Goal: Transaction & Acquisition: Obtain resource

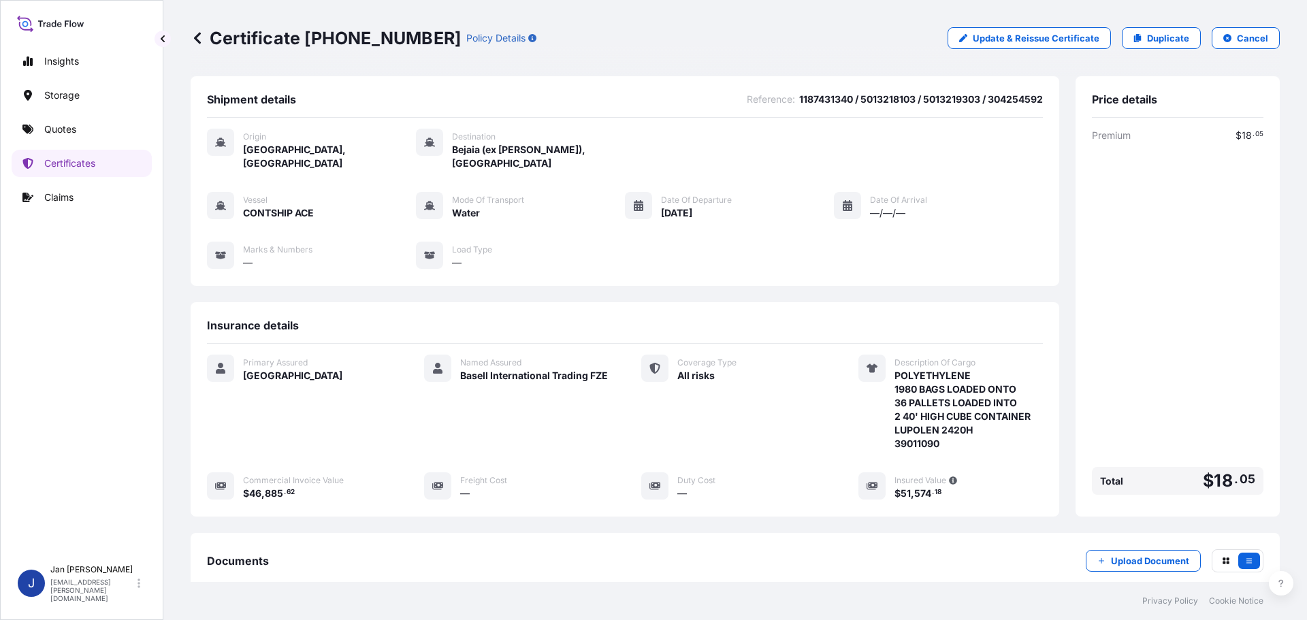
scroll to position [150, 0]
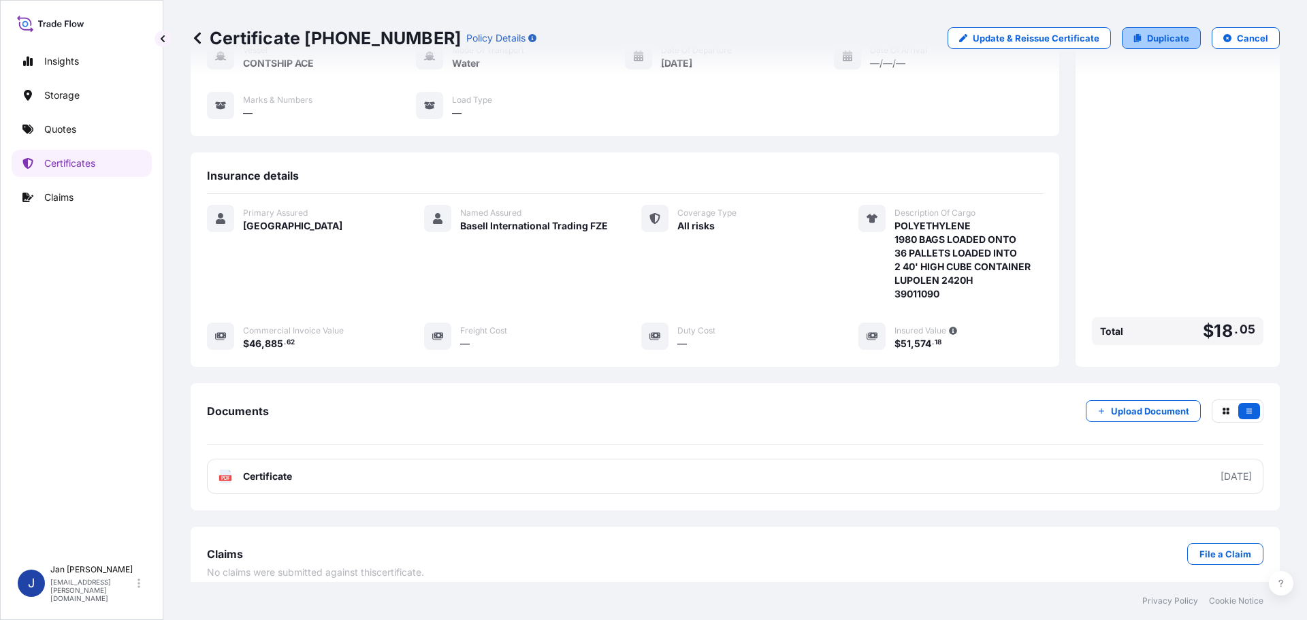
click at [1150, 35] on p "Duplicate" at bounding box center [1168, 38] width 42 height 14
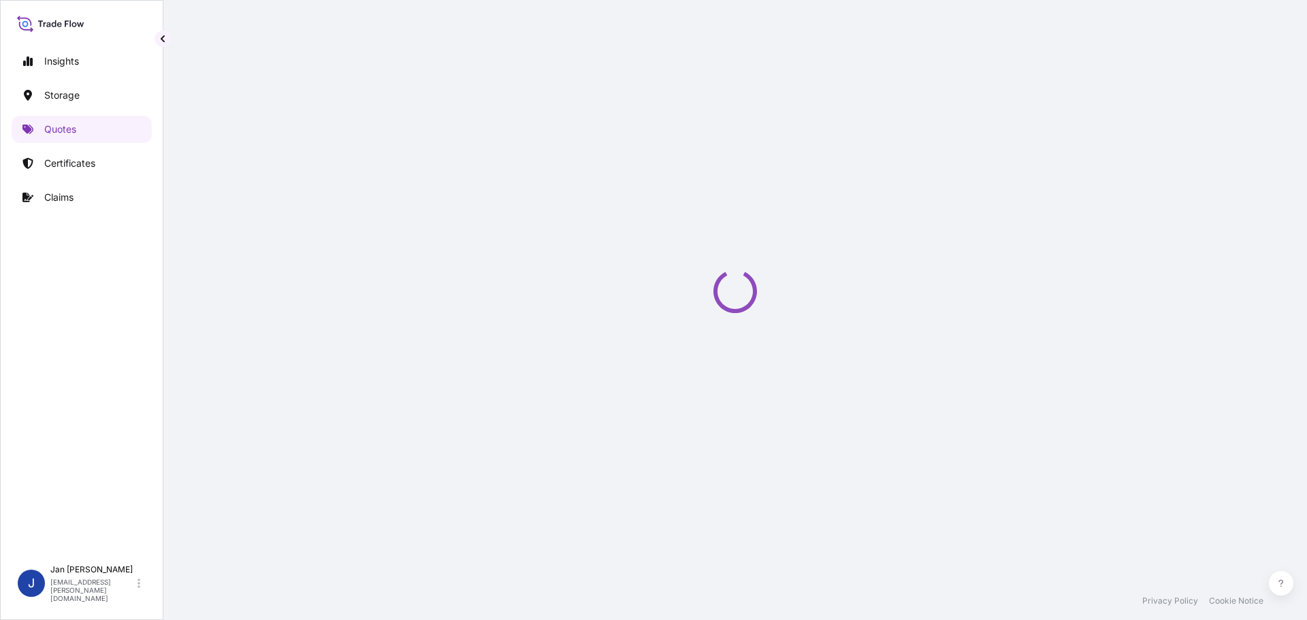
scroll to position [22, 0]
select select "Water"
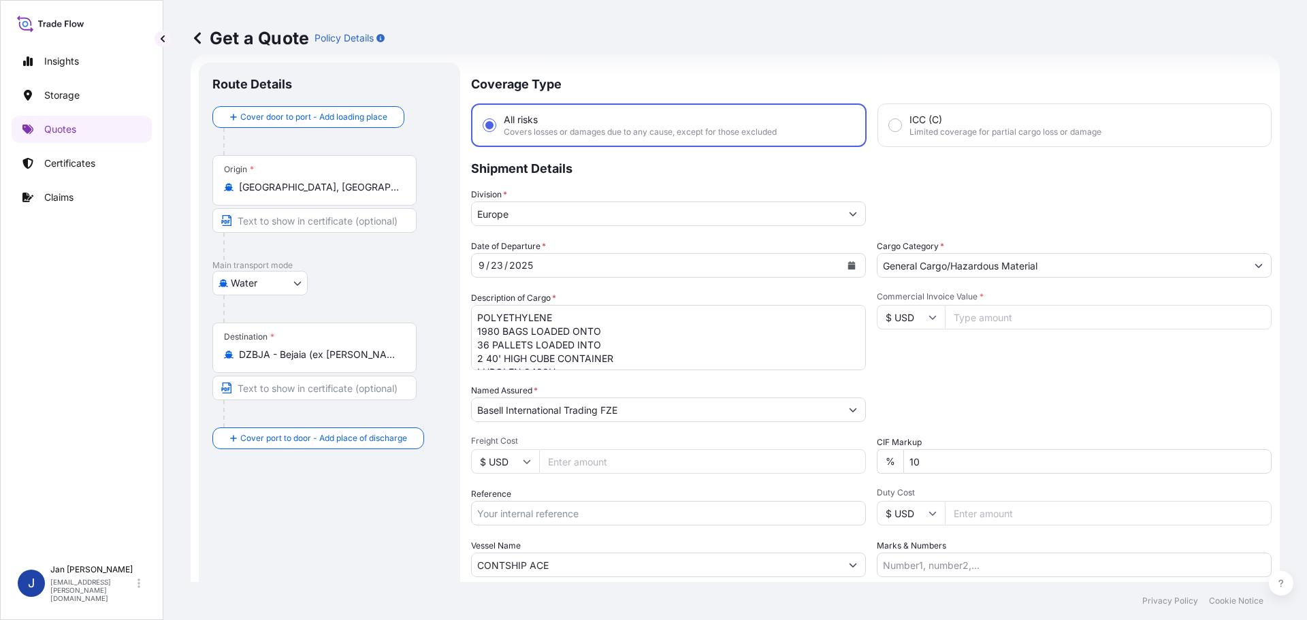
click at [623, 525] on input "Reference" at bounding box center [668, 513] width 395 height 25
paste input "1187439656"
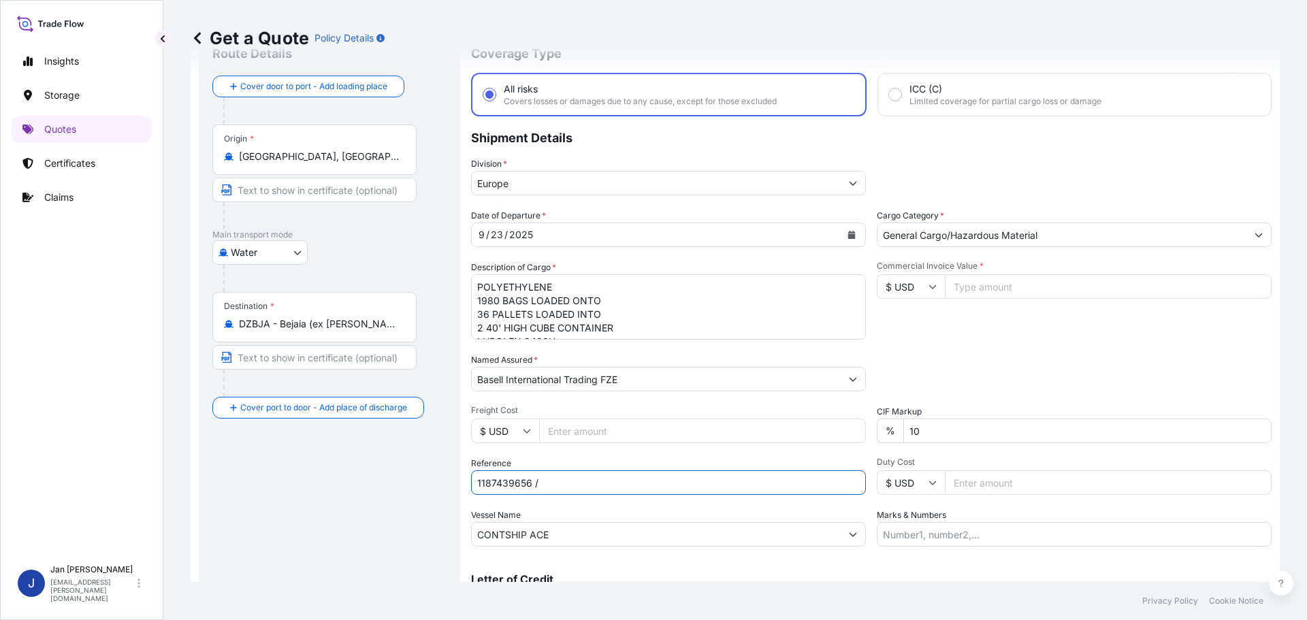
scroll to position [0, 0]
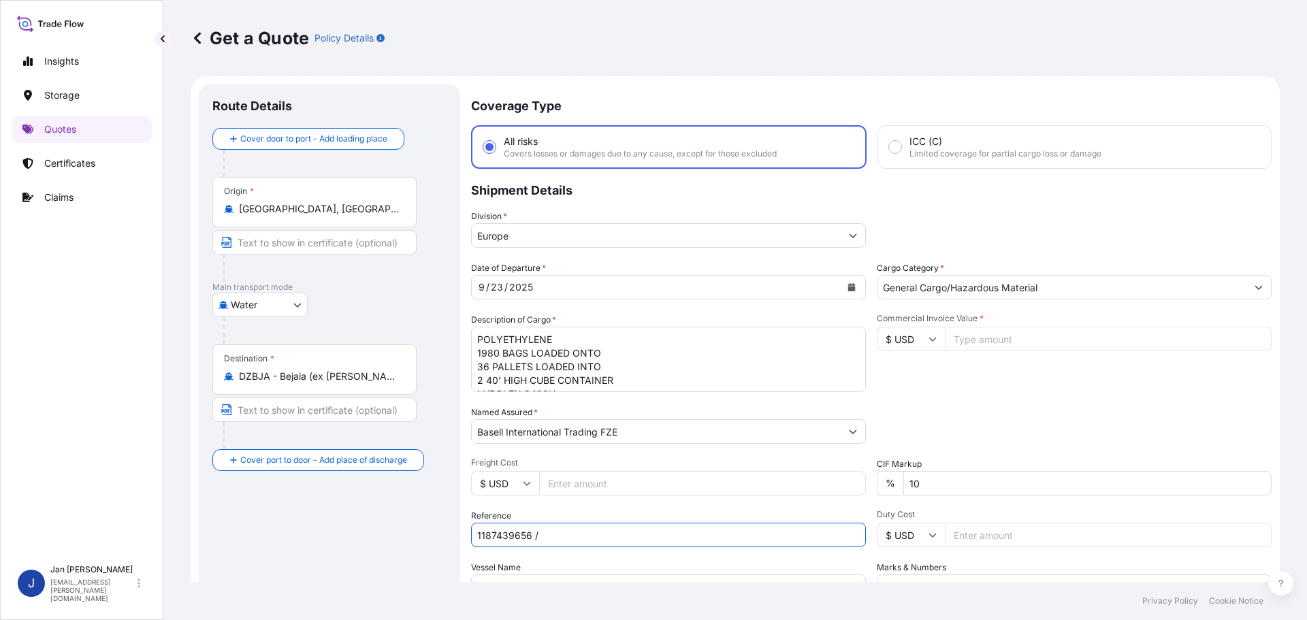
type input "1187439656 /"
click at [363, 204] on input "[GEOGRAPHIC_DATA], [GEOGRAPHIC_DATA]" at bounding box center [319, 209] width 161 height 14
paste input "[GEOGRAPHIC_DATA]"
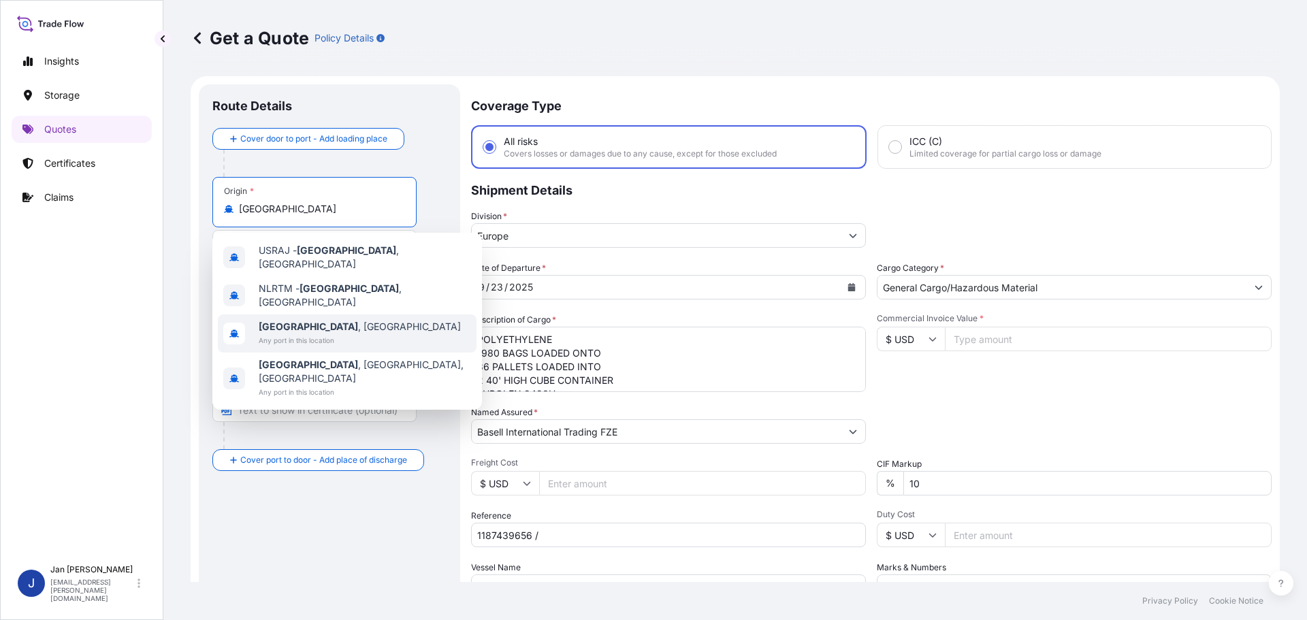
click at [349, 333] on span "Any port in this location" at bounding box center [360, 340] width 202 height 14
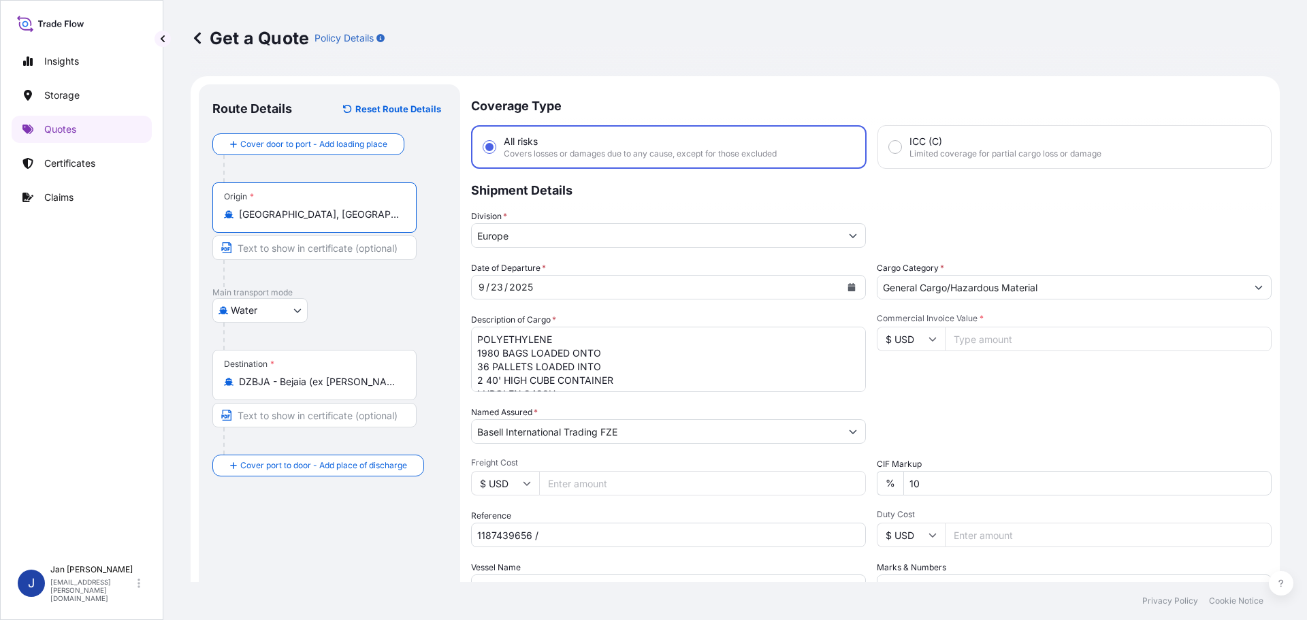
type input "[GEOGRAPHIC_DATA], [GEOGRAPHIC_DATA]"
click at [391, 331] on div at bounding box center [337, 336] width 228 height 27
click at [353, 382] on input "DZBJA - Bejaia (ex [PERSON_NAME]), [GEOGRAPHIC_DATA]" at bounding box center [319, 382] width 161 height 14
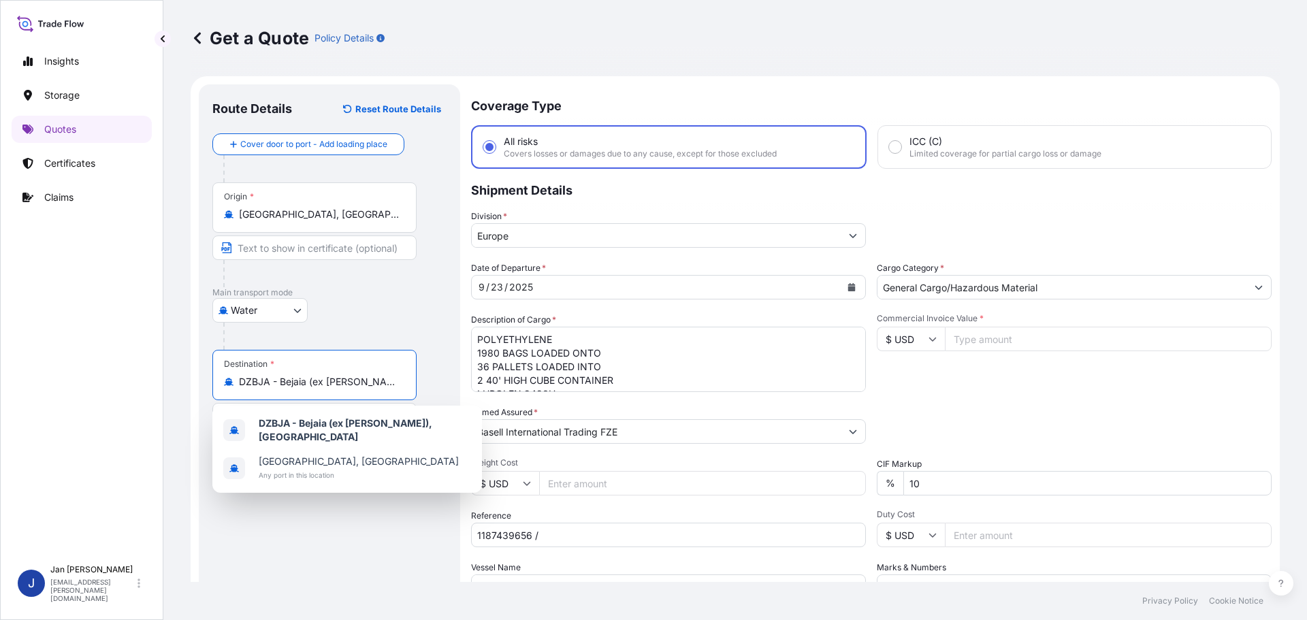
click at [353, 382] on input "DZBJA - Bejaia (ex [PERSON_NAME]), [GEOGRAPHIC_DATA]" at bounding box center [319, 382] width 161 height 14
paste input "ZMIR, TURKIYE"
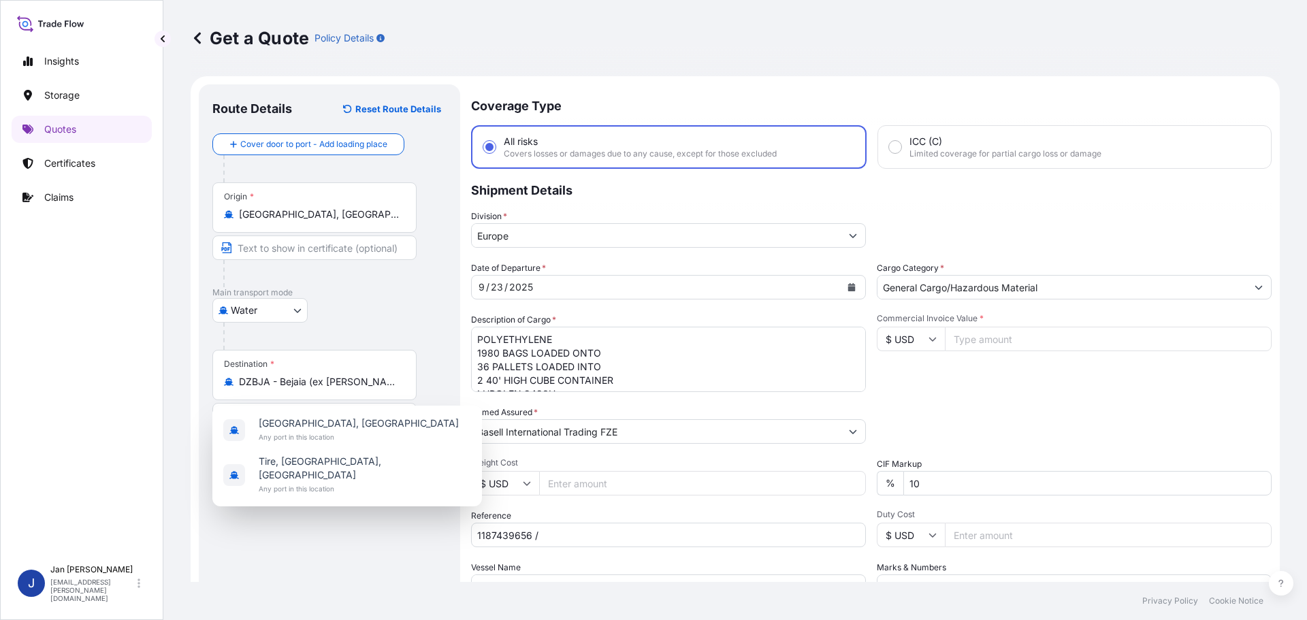
click at [240, 388] on div "DZBJA - Bejaia (ex [PERSON_NAME]), [GEOGRAPHIC_DATA]" at bounding box center [314, 382] width 181 height 14
click at [240, 388] on input "DZBJA - Bejaia (ex [PERSON_NAME]), [GEOGRAPHIC_DATA]" at bounding box center [319, 382] width 161 height 14
click at [240, 387] on input "DZBJA - Bejaia (ex [PERSON_NAME]), [GEOGRAPHIC_DATA]" at bounding box center [319, 382] width 161 height 14
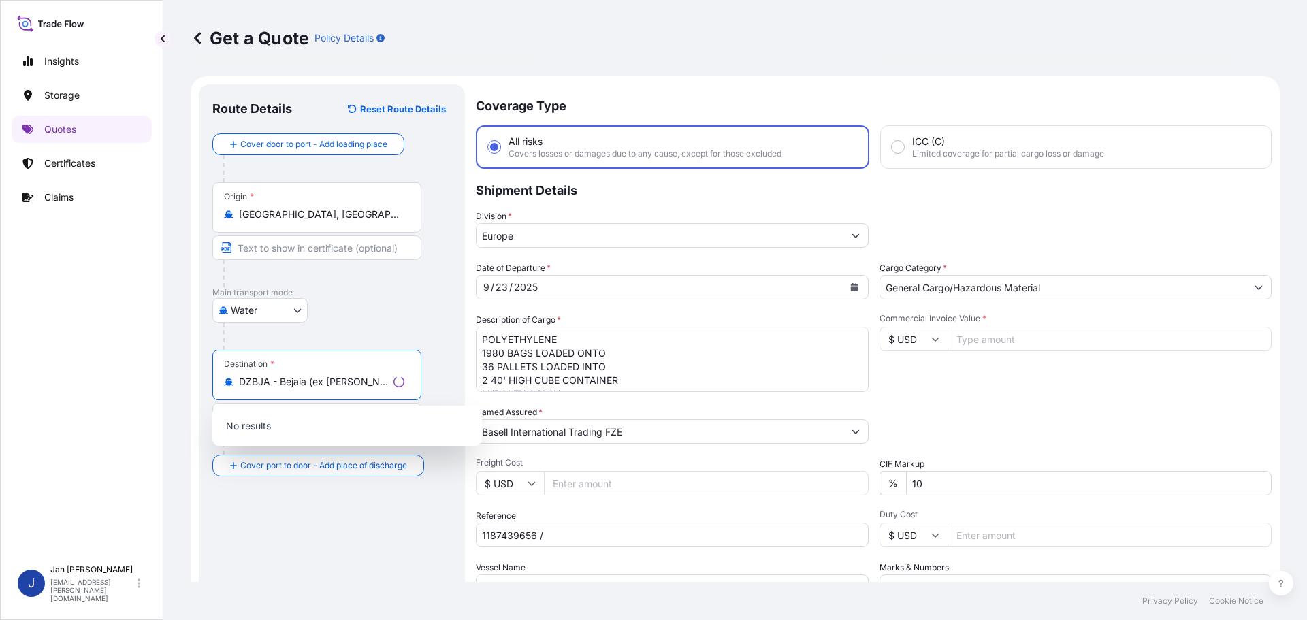
click at [240, 387] on input "DZBJA - Bejaia (ex [PERSON_NAME]), [GEOGRAPHIC_DATA]" at bounding box center [313, 382] width 149 height 14
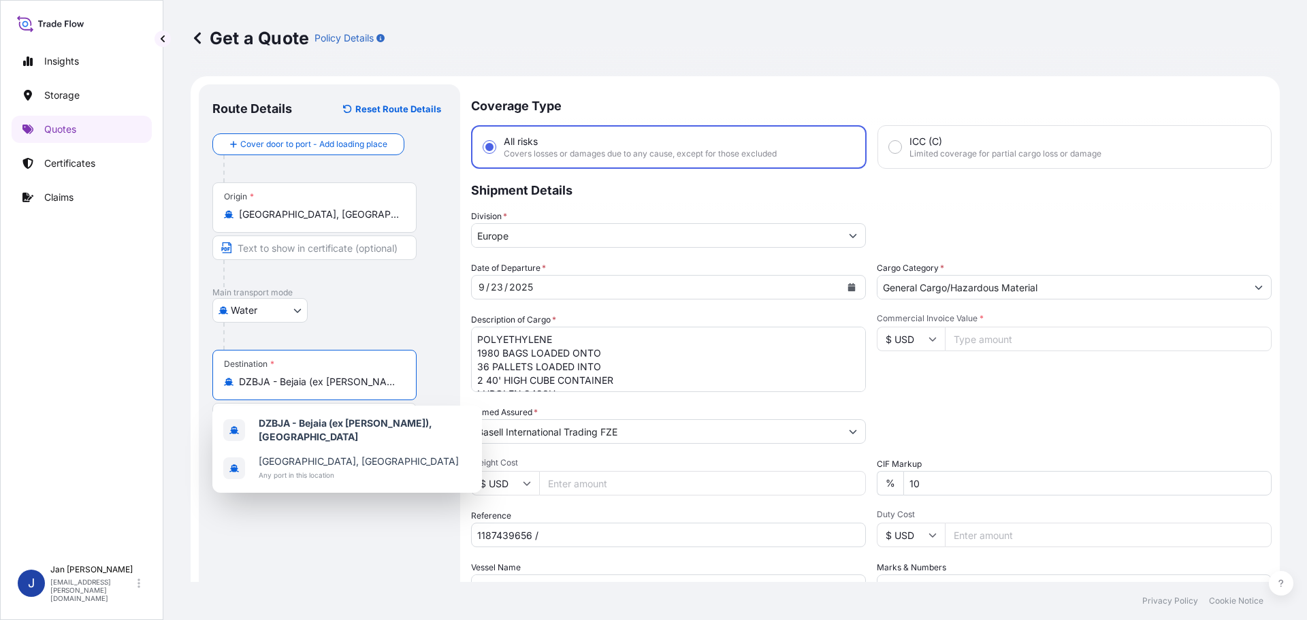
click at [240, 387] on input "DZBJA - Bejaia (ex [PERSON_NAME]), [GEOGRAPHIC_DATA]" at bounding box center [319, 382] width 161 height 14
paste input "ZMIR, TURKIYE"
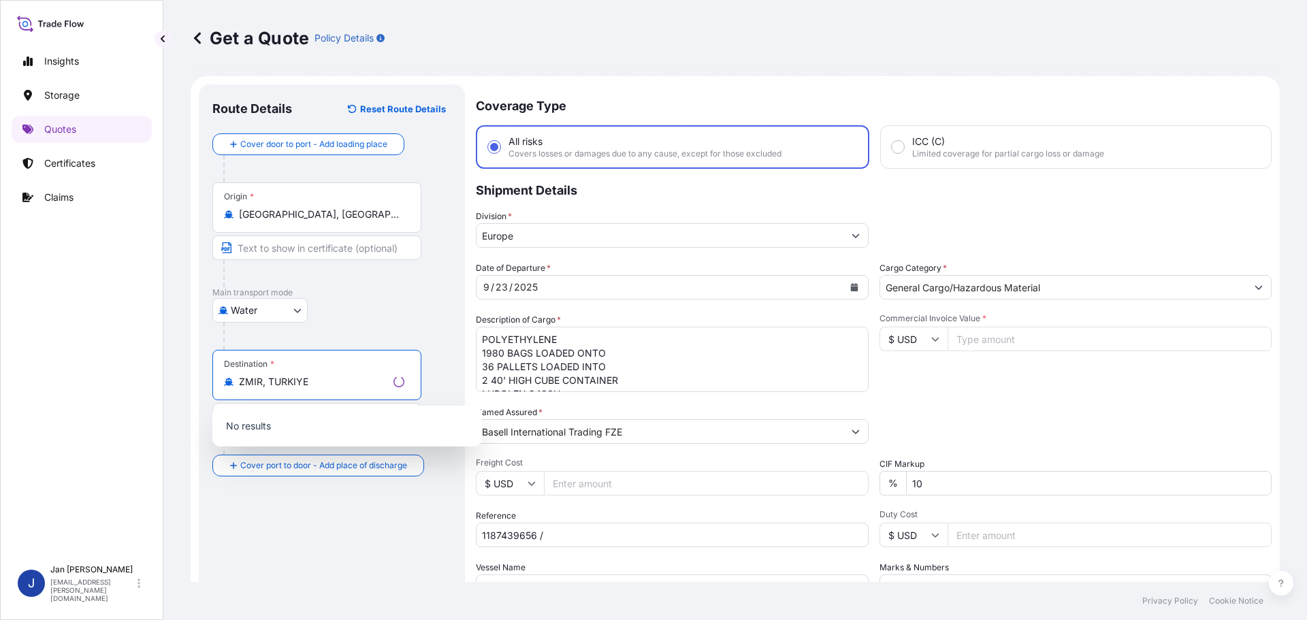
click at [240, 380] on input "ZMIR, TURKIYE" at bounding box center [313, 382] width 149 height 14
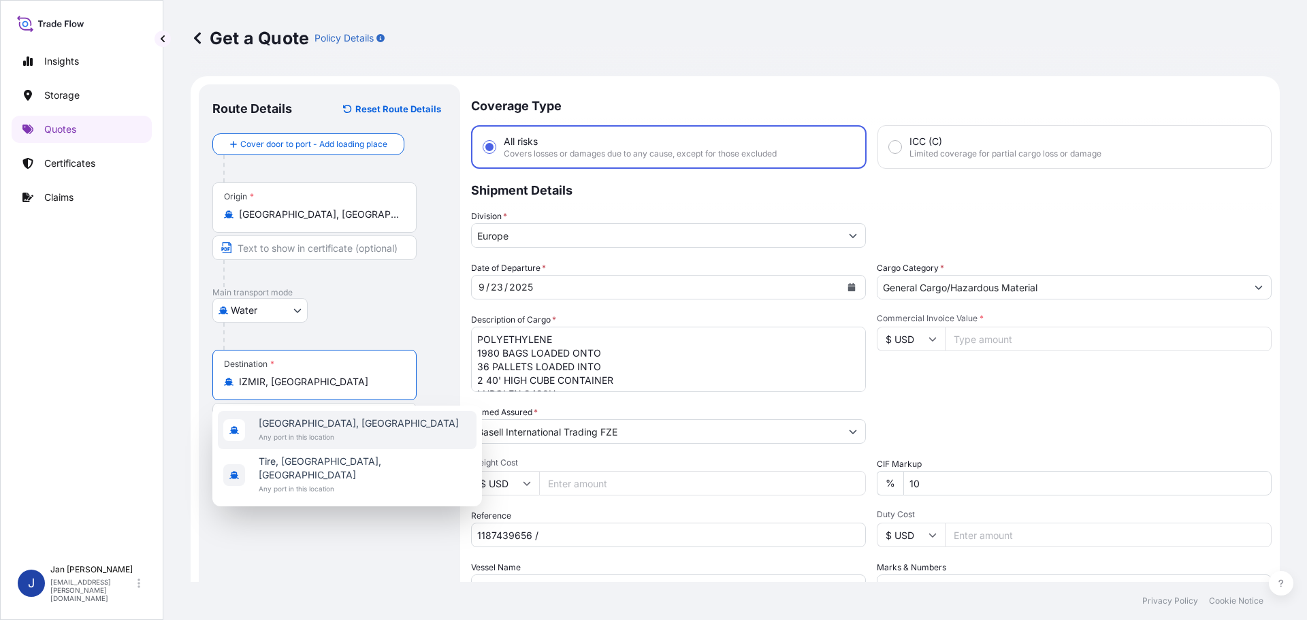
click at [364, 435] on div "[GEOGRAPHIC_DATA], [GEOGRAPHIC_DATA] Any port in this location" at bounding box center [347, 430] width 259 height 38
type input "[GEOGRAPHIC_DATA], [GEOGRAPHIC_DATA]"
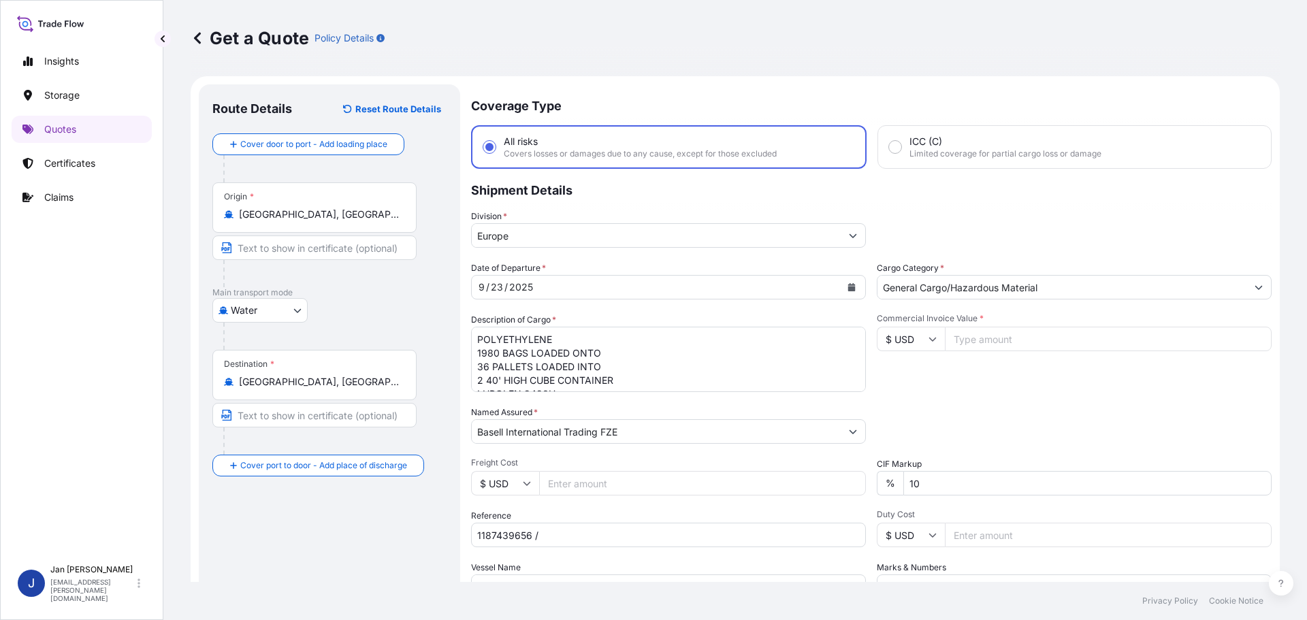
click at [389, 311] on div "Water Air Water Inland" at bounding box center [329, 310] width 234 height 25
click at [822, 361] on textarea "POLYETHYLENE 1980 BAGS LOADED ONTO 36 PALLETS LOADED INTO 2 40' HIGH CUBE CONTA…" at bounding box center [668, 359] width 395 height 65
click at [1072, 159] on div "ICC (C) Limited coverage for partial cargo loss or damage" at bounding box center [1074, 147] width 394 height 44
radio input "false"
radio input "true"
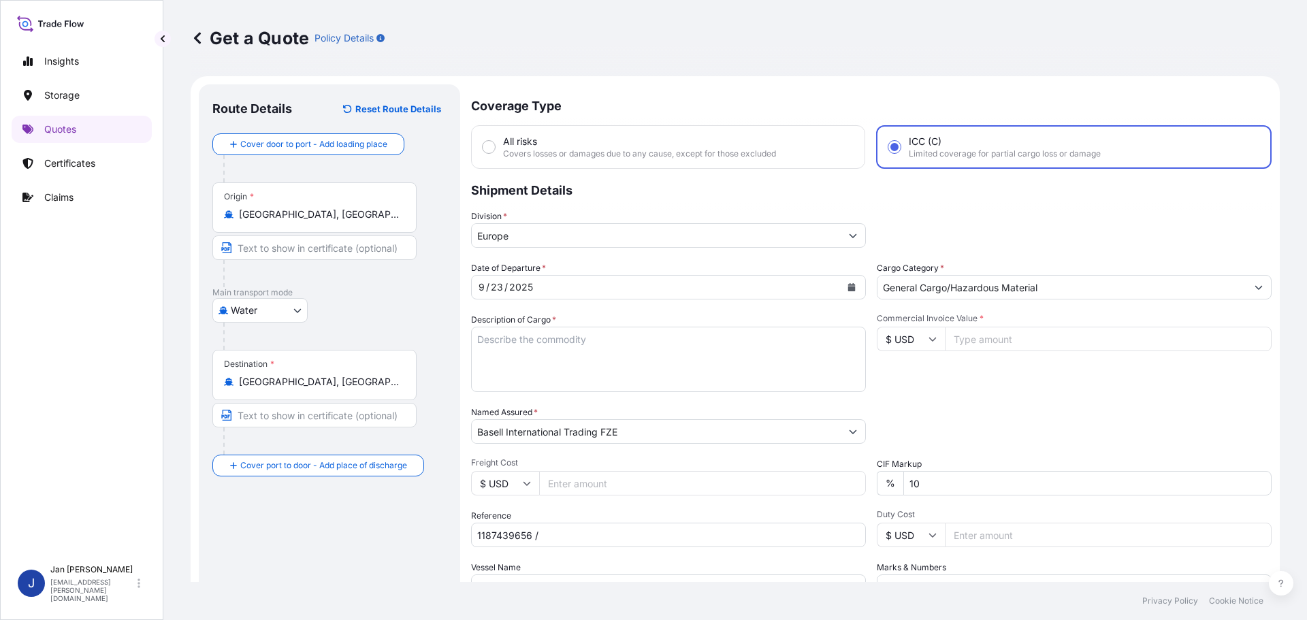
click at [721, 139] on div "All risks Covers losses or damages due to any cause, except for those excluded" at bounding box center [639, 147] width 273 height 25
click at [495, 141] on input "All risks Covers losses or damages due to any cause, except for those excluded" at bounding box center [489, 147] width 12 height 12
radio input "true"
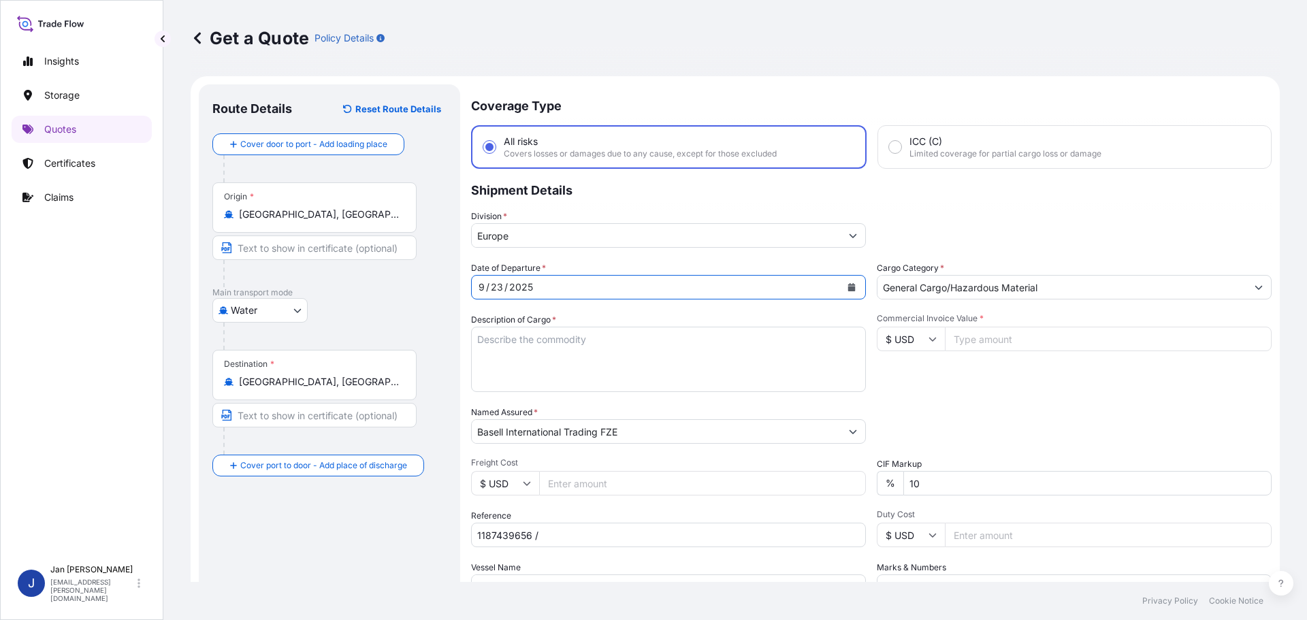
click at [848, 288] on icon "Calendar" at bounding box center [851, 287] width 7 height 8
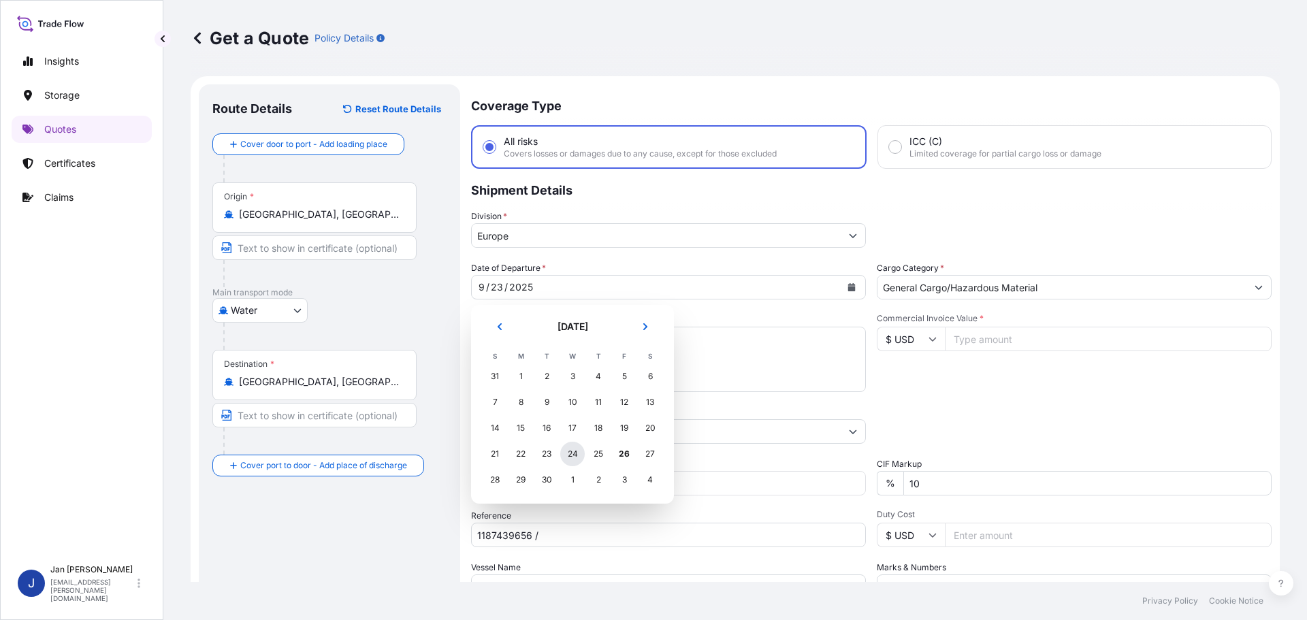
click at [578, 459] on div "24" at bounding box center [572, 454] width 25 height 25
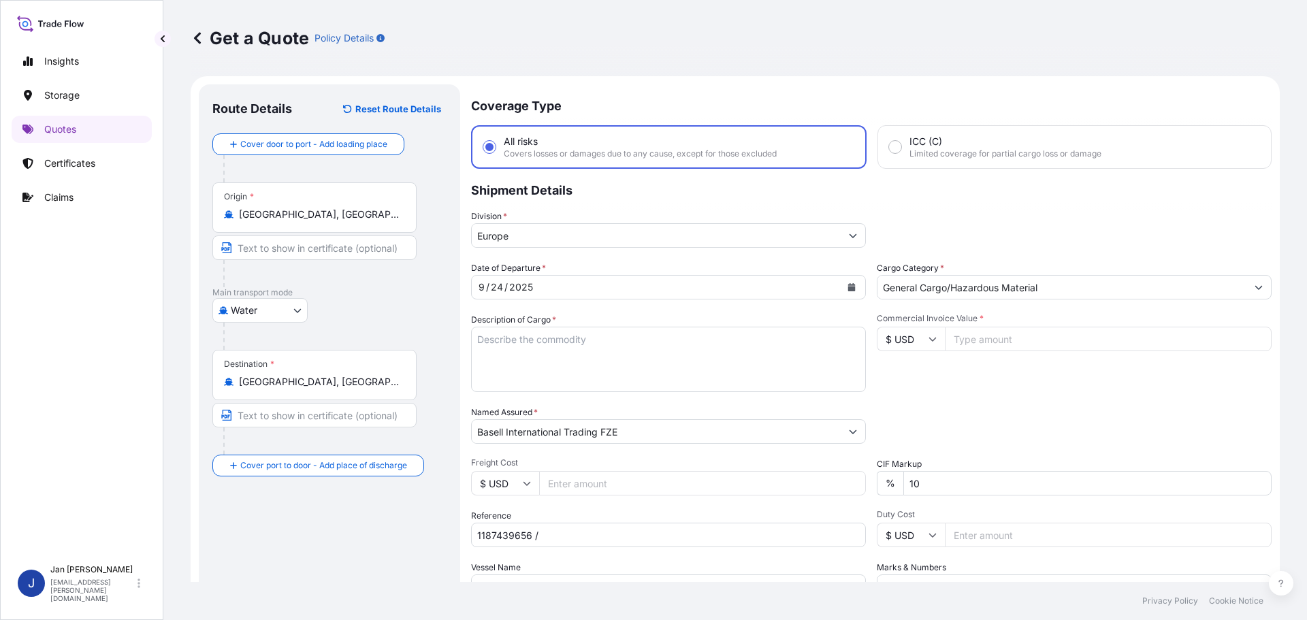
click at [1168, 195] on p "Shipment Details" at bounding box center [871, 189] width 800 height 41
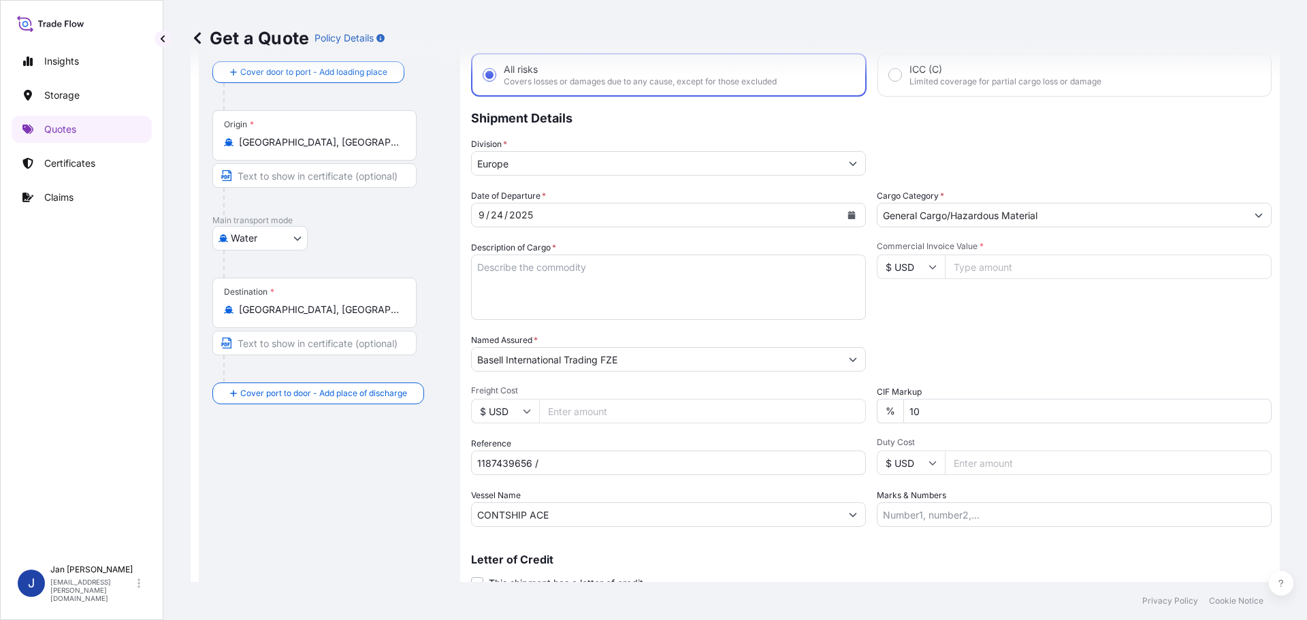
scroll to position [127, 0]
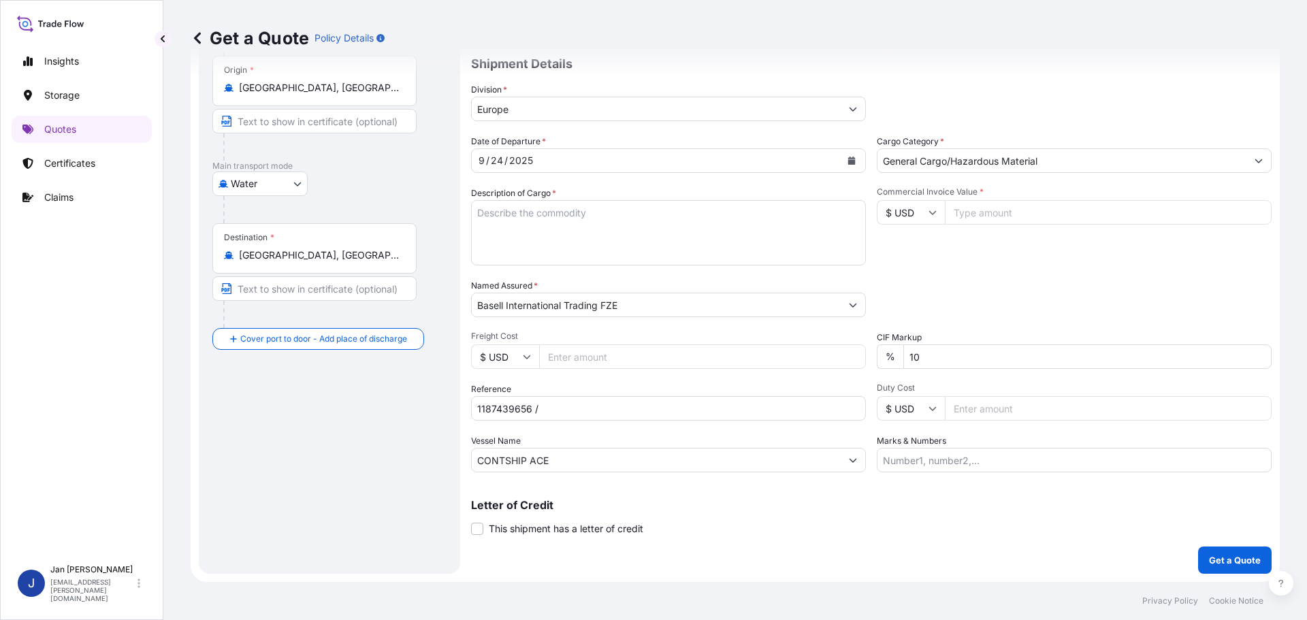
click at [712, 466] on input "CONTSHIP ACE" at bounding box center [656, 460] width 369 height 25
paste input "MA CGM [GEOGRAPHIC_DATA]"
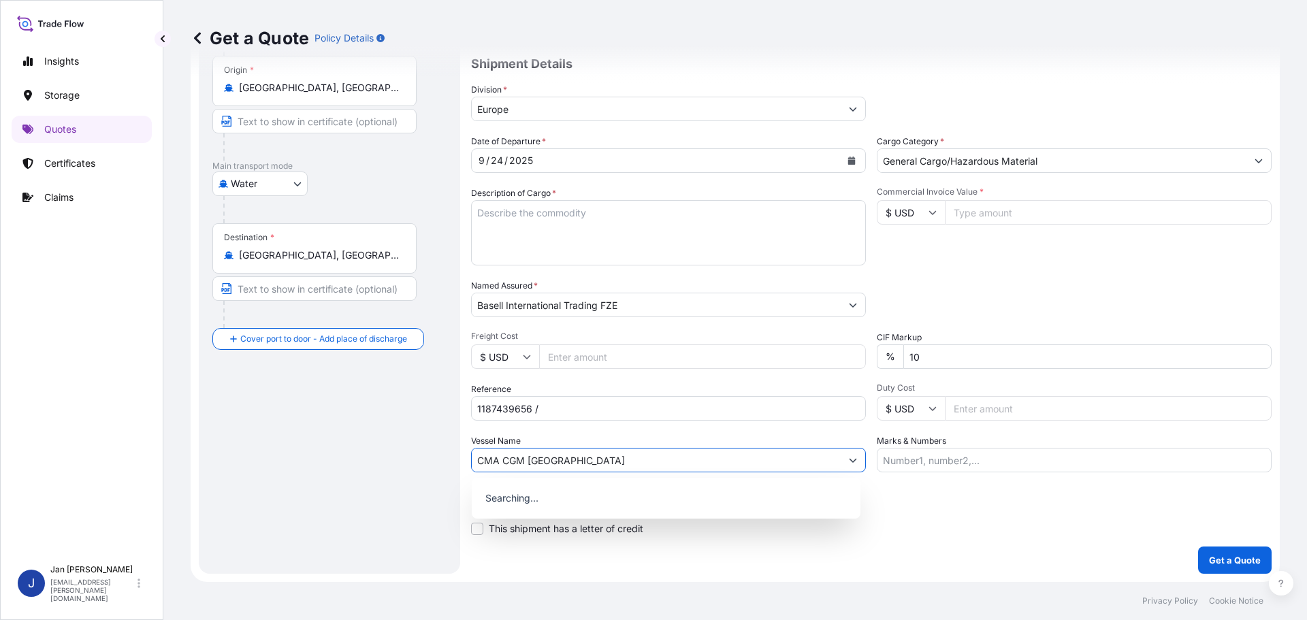
type input "CMA CGM [GEOGRAPHIC_DATA]"
click at [707, 441] on div "Vessel Name CMA CGM [GEOGRAPHIC_DATA]" at bounding box center [668, 453] width 395 height 38
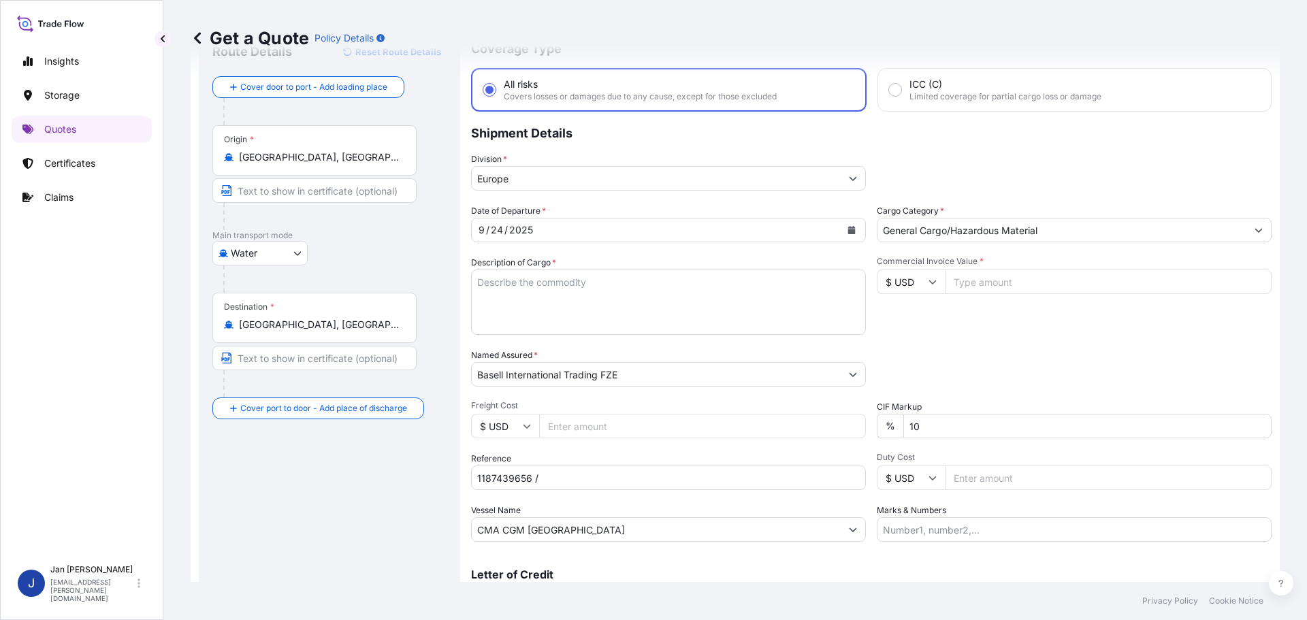
scroll to position [0, 0]
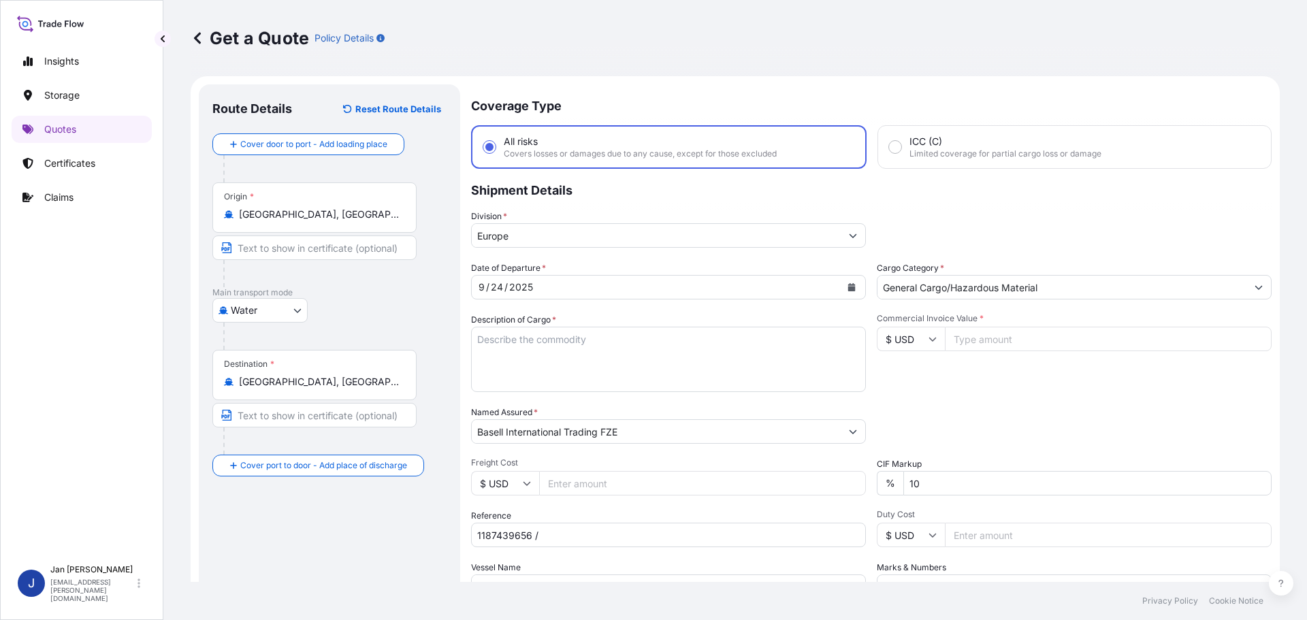
click at [1020, 336] on input "Commercial Invoice Value *" at bounding box center [1108, 339] width 327 height 25
paste input "43202.98"
type input "43202.98"
click at [925, 345] on input "$ USD" at bounding box center [911, 339] width 68 height 25
click at [900, 376] on div "€ EUR" at bounding box center [905, 376] width 57 height 26
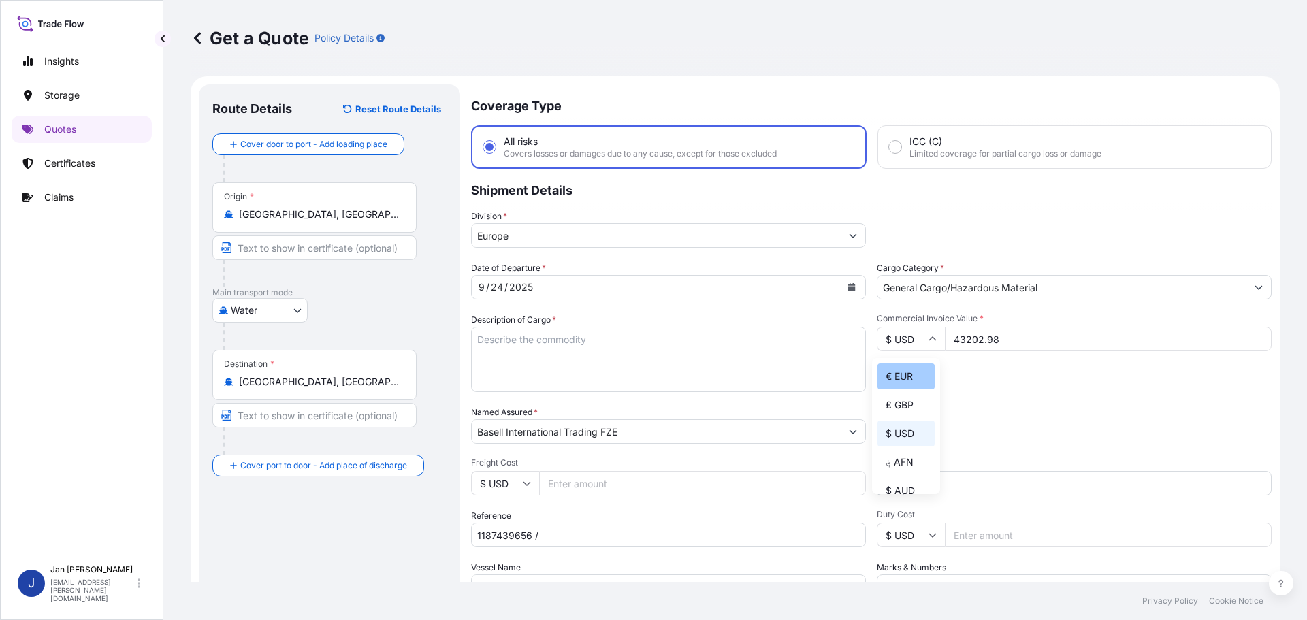
type input "€ EUR"
click at [901, 376] on div "Commercial Invoice Value * € EUR 43202.98" at bounding box center [1074, 352] width 395 height 79
click at [571, 374] on textarea "POLYETHYLENE 1980 BAGS LOADED ONTO 36 PALLETS LOADED INTO 2 40' HIGH CUBE CONTA…" at bounding box center [668, 359] width 395 height 65
paste textarea "POLYPROPYLENE 440 BAGS LOADED ONTO 8 PALLETS LOADED INTO 1 20' CONTAINER(S) TOP…"
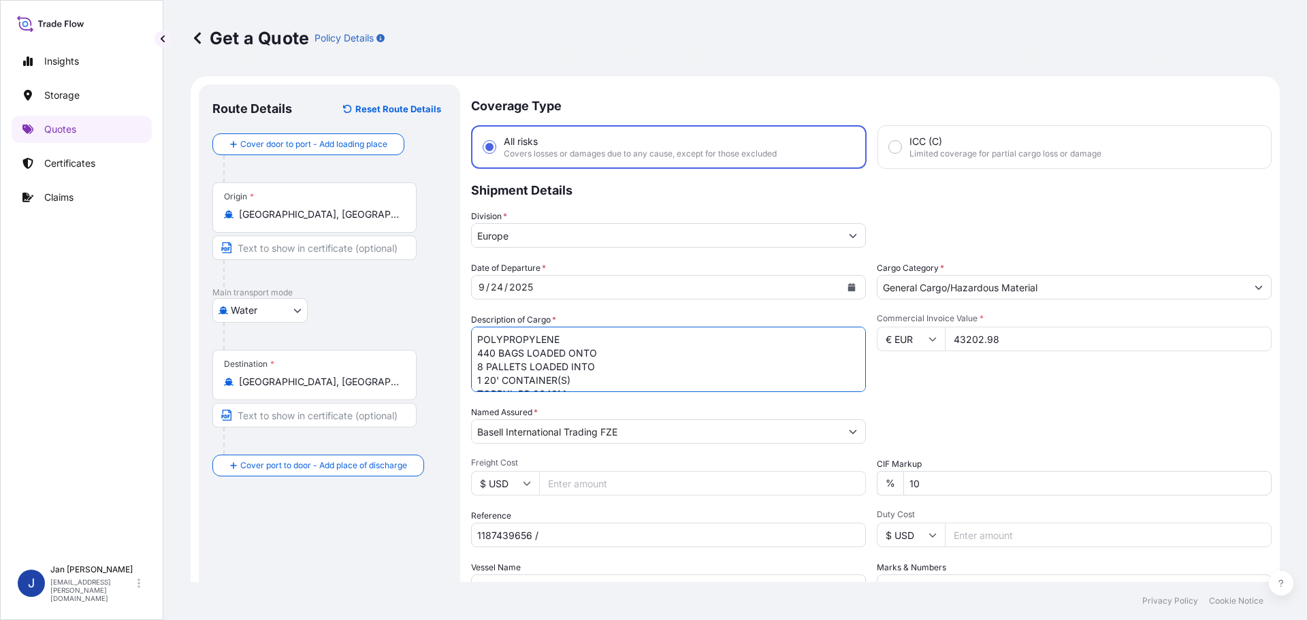
scroll to position [22, 0]
type textarea "POLYPROPYLENE 440 BAGS LOADED ONTO 8 PALLETS LOADED INTO 1 20' CONTAINER(S) TOP…"
click at [1142, 373] on div "Commercial Invoice Value * € EUR 43202.98" at bounding box center [1074, 352] width 395 height 79
click at [578, 542] on input "1187439656 /" at bounding box center [668, 535] width 395 height 25
paste input "5013238630 / 5013238715 / 304267665"
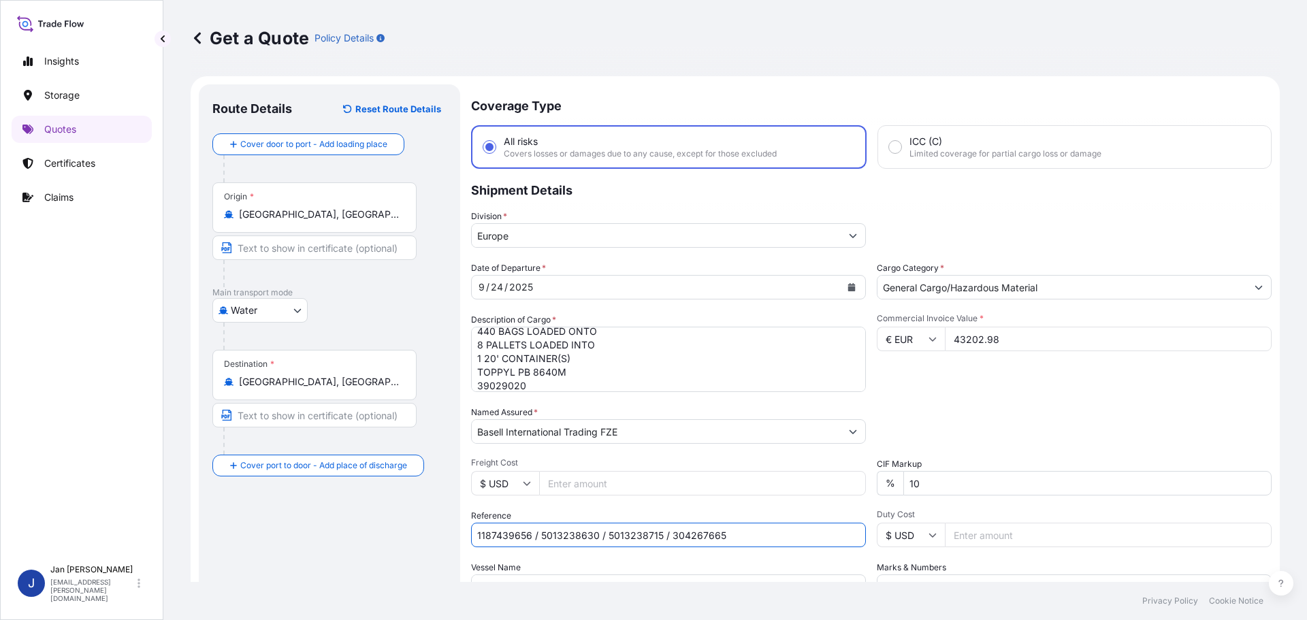
type input "1187439656 / 5013238630 / 5013238715 / 304267665"
click at [931, 353] on div "Commercial Invoice Value * € EUR 43202.98" at bounding box center [1074, 352] width 395 height 79
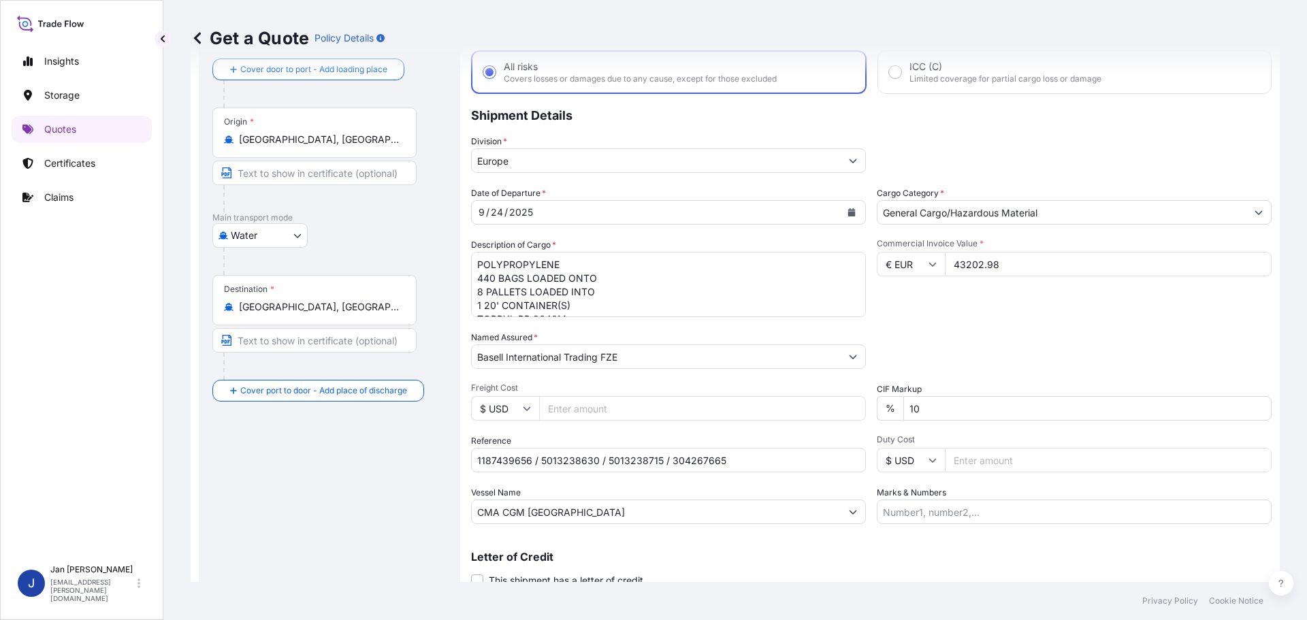
scroll to position [127, 0]
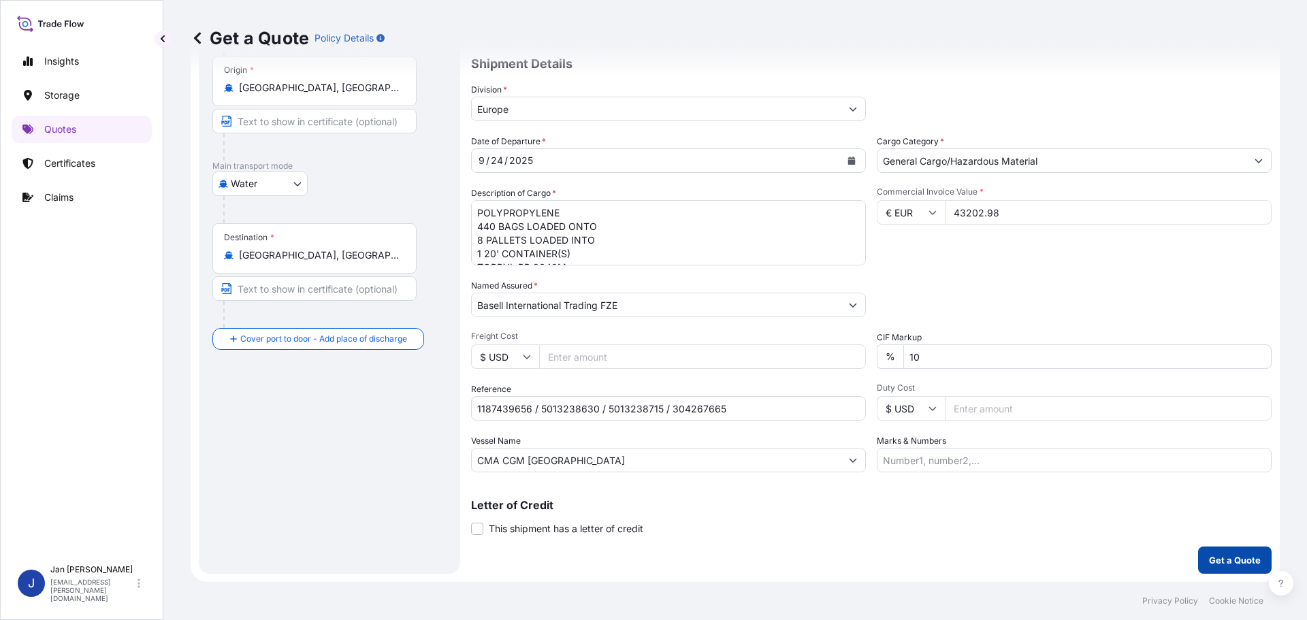
click at [1198, 564] on button "Get a Quote" at bounding box center [1235, 559] width 74 height 27
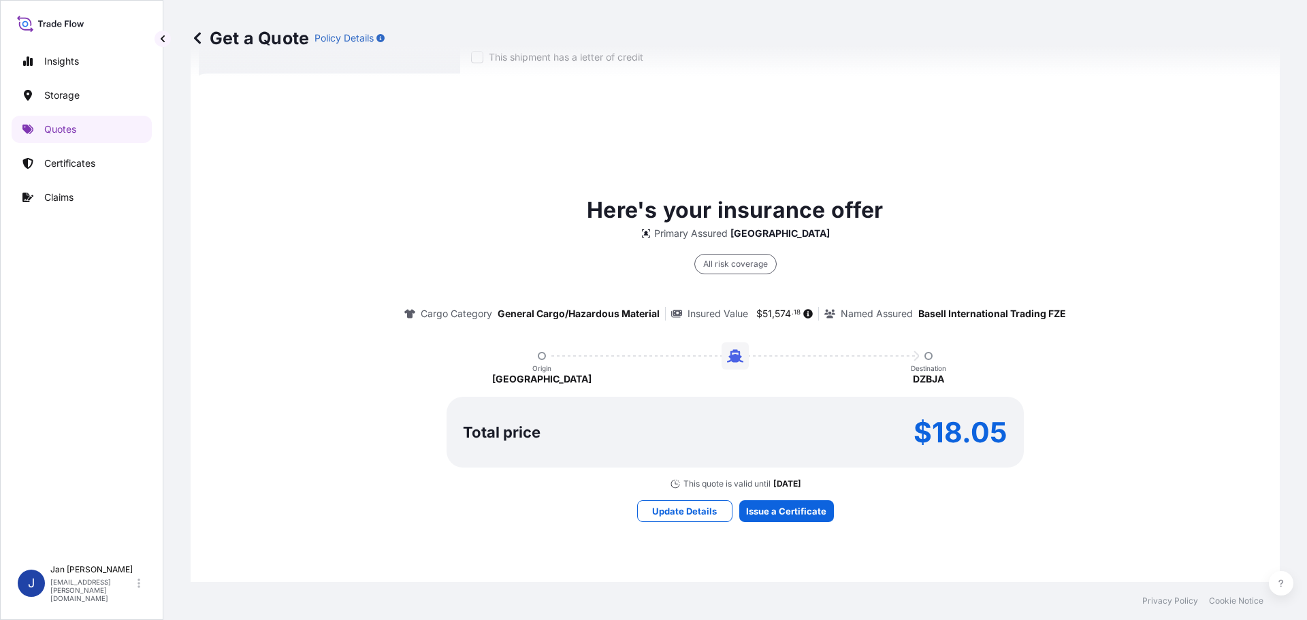
scroll to position [604, 0]
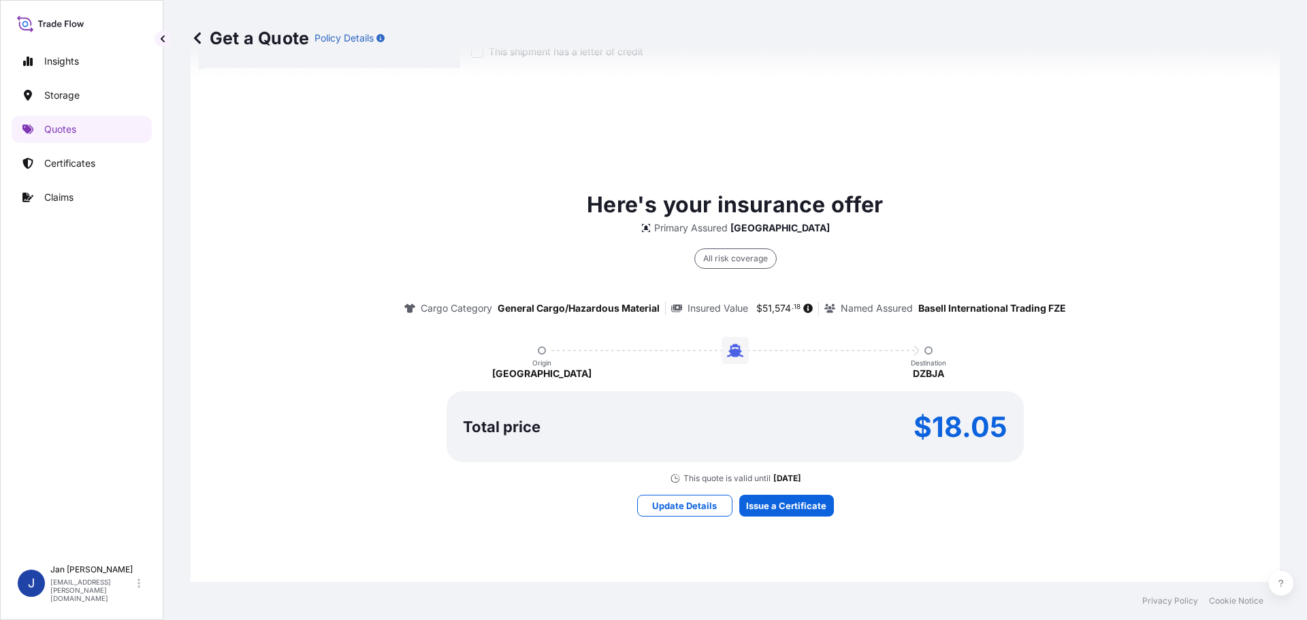
drag, startPoint x: 828, startPoint y: 508, endPoint x: 797, endPoint y: 505, distance: 31.5
click at [827, 508] on div "Here's your insurance offer Primary Assured [GEOGRAPHIC_DATA] All risk coverage…" at bounding box center [735, 352] width 1051 height 530
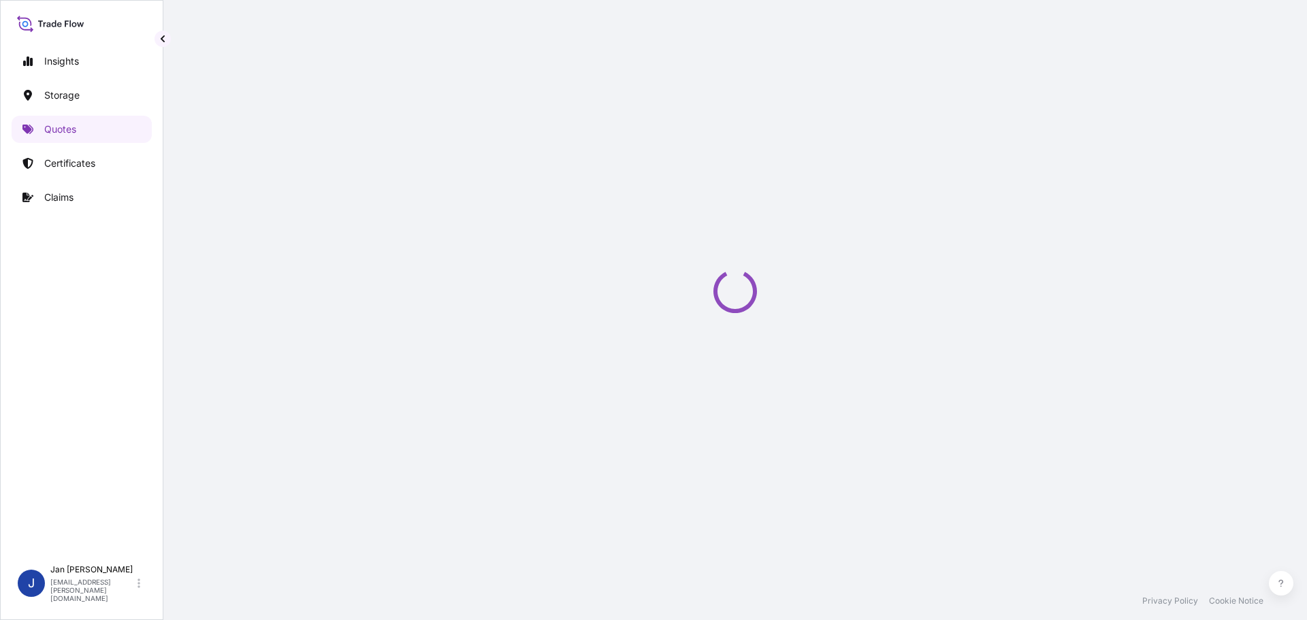
click at [774, 503] on div "Get a Quote Policy Details Route Details Reset Route Details Cover door to port…" at bounding box center [734, 291] width 1143 height 582
select select "Water"
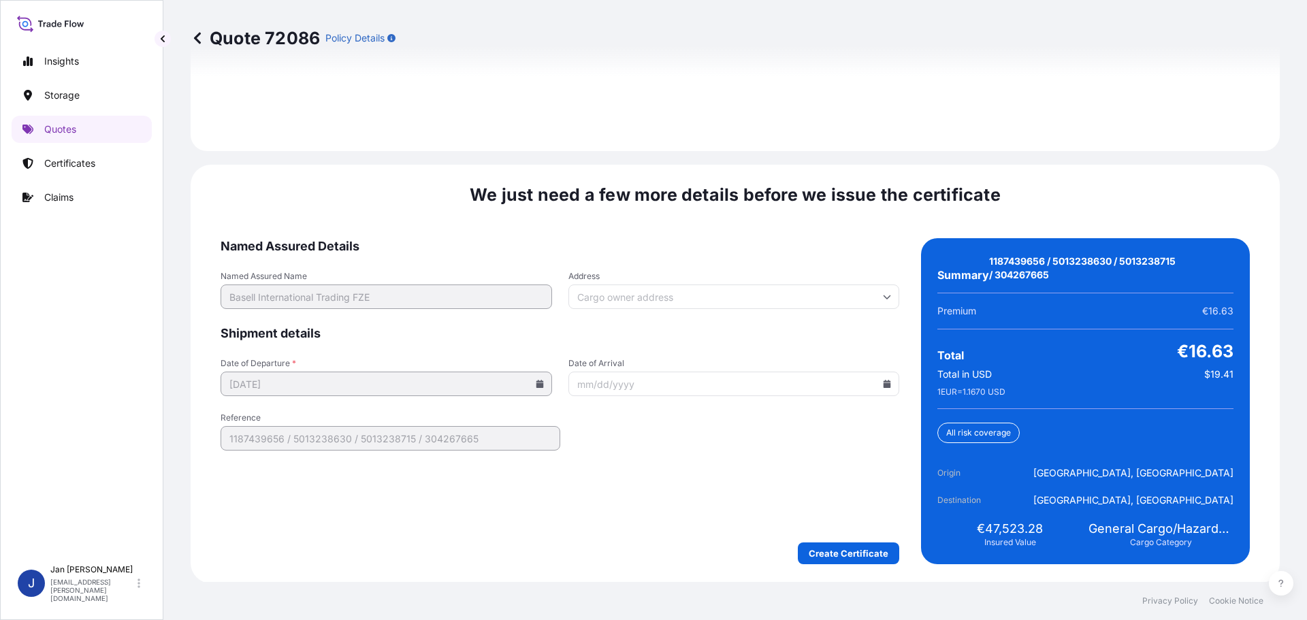
scroll to position [2003, 0]
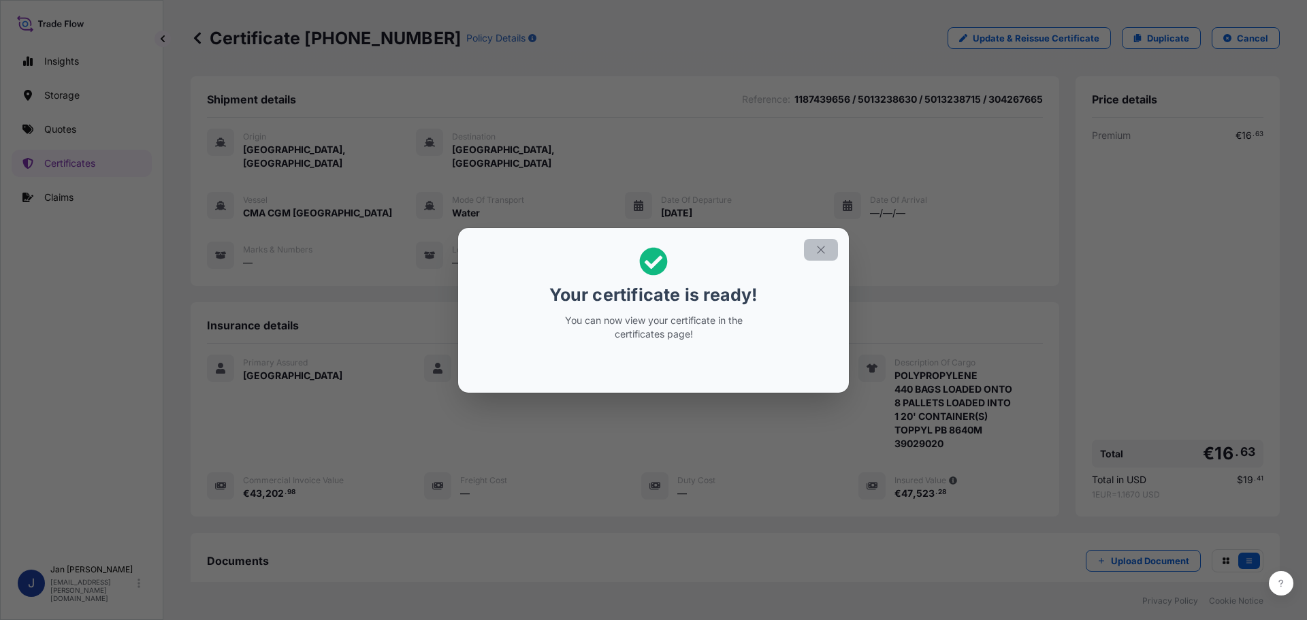
click at [819, 257] on button "button" at bounding box center [821, 250] width 34 height 22
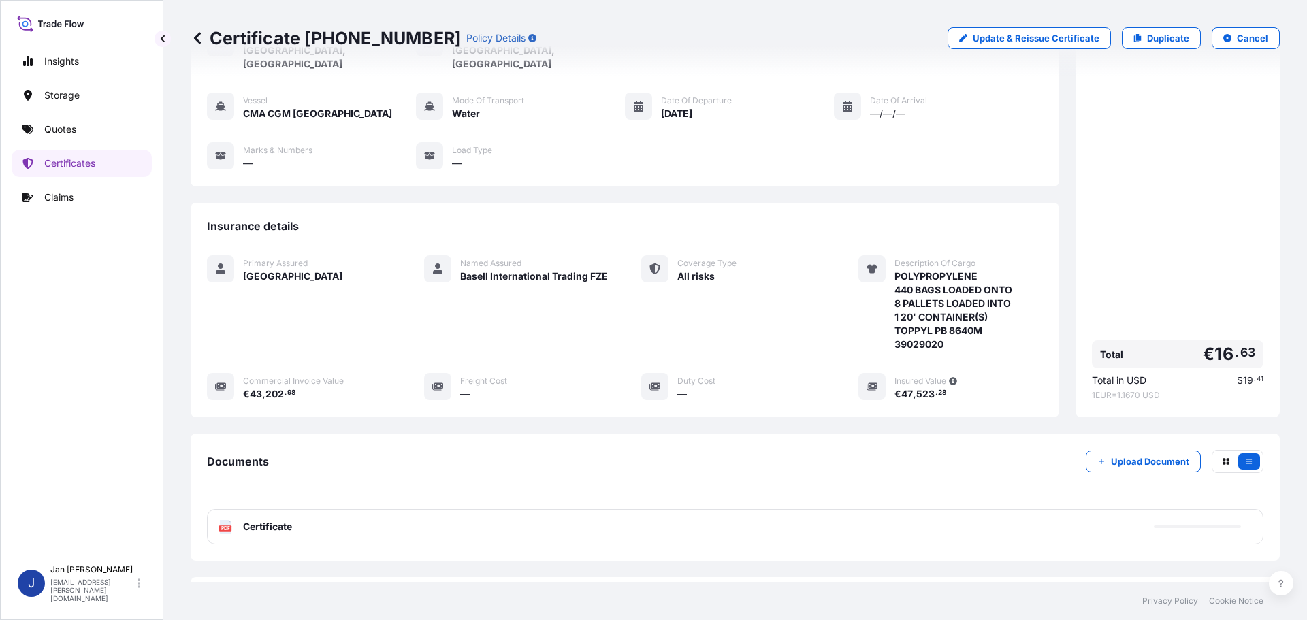
scroll to position [150, 0]
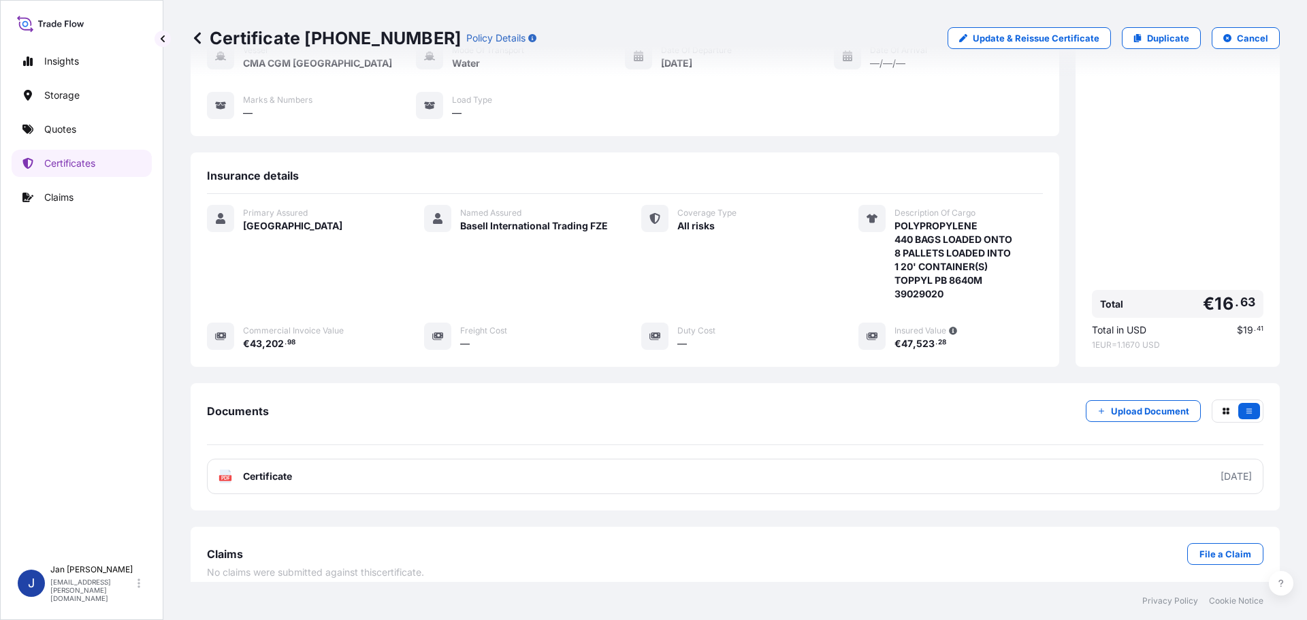
click at [466, 443] on div "Documents Upload Document PDF Certificate [DATE]" at bounding box center [735, 446] width 1056 height 95
click at [461, 470] on link "PDF Certificate [DATE]" at bounding box center [735, 476] width 1056 height 35
